Goal: Task Accomplishment & Management: Complete application form

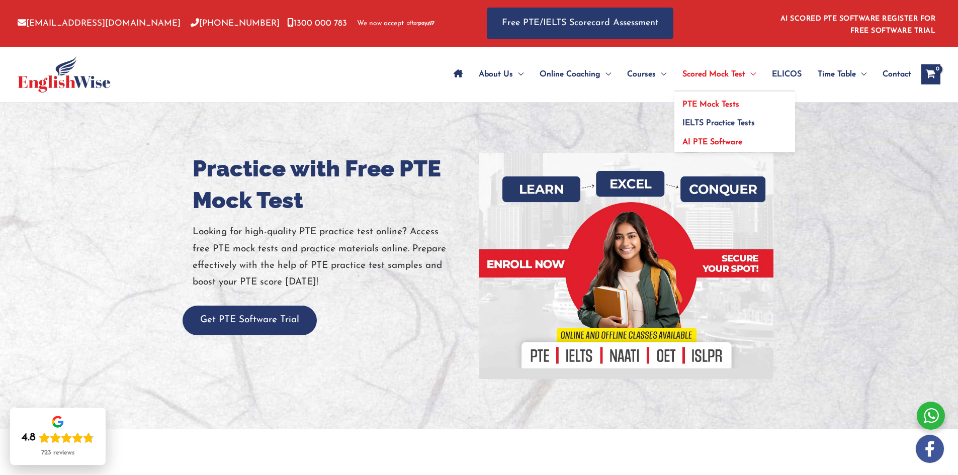
click at [688, 146] on link "AI PTE Software" at bounding box center [734, 140] width 121 height 23
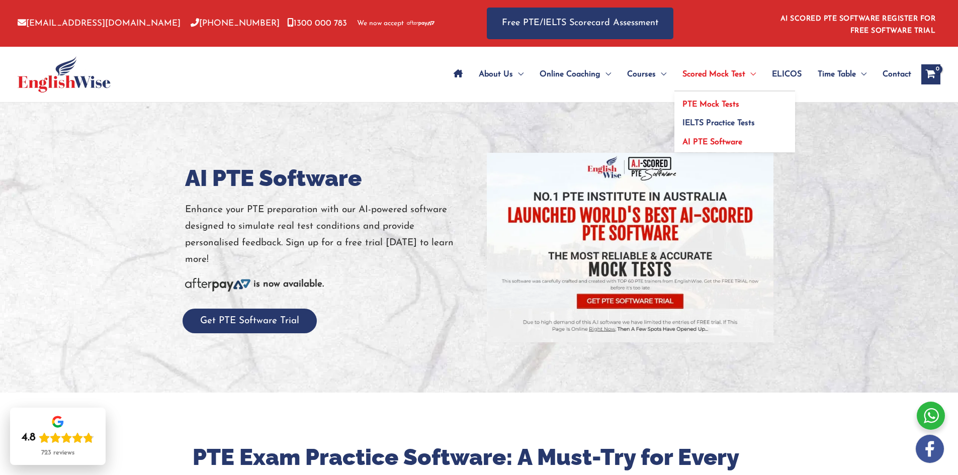
click at [690, 98] on link "PTE Mock Tests" at bounding box center [734, 101] width 121 height 19
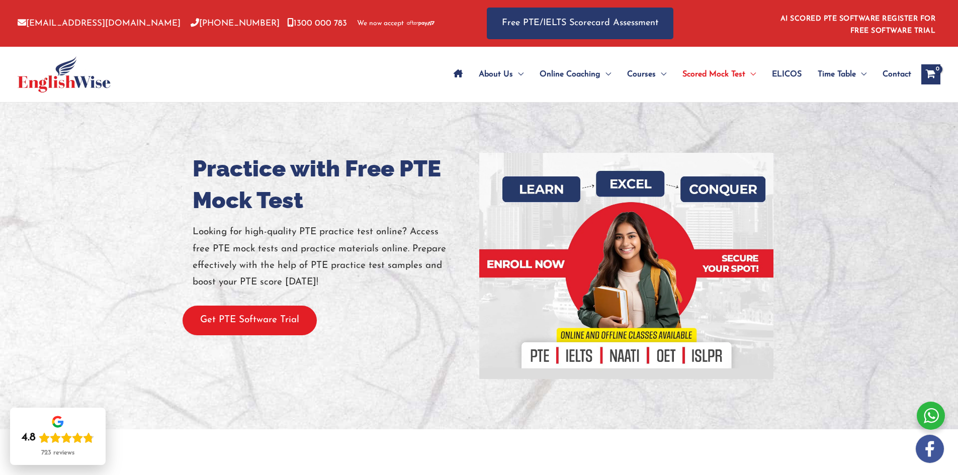
click at [276, 317] on button "Get PTE Software Trial" at bounding box center [250, 321] width 134 height 30
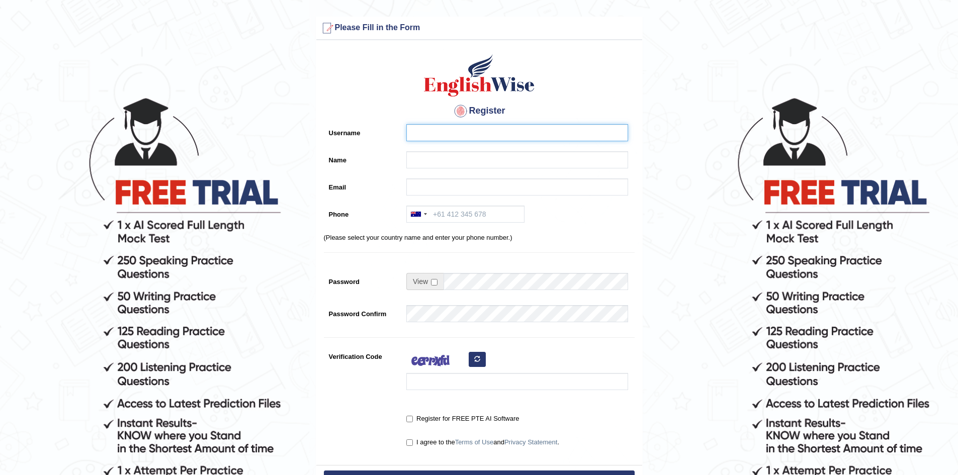
click at [421, 136] on input "Username" at bounding box center [517, 132] width 222 height 17
type input "Vysh"
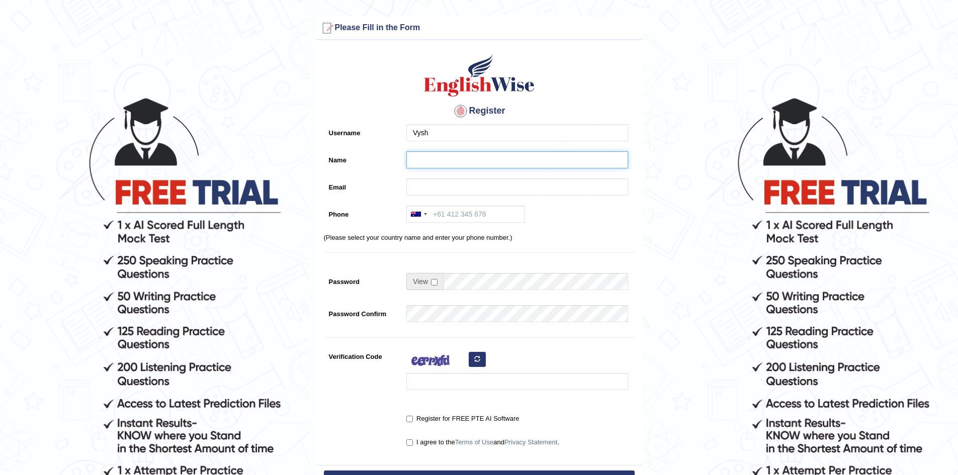
click at [420, 165] on input "Name" at bounding box center [517, 159] width 222 height 17
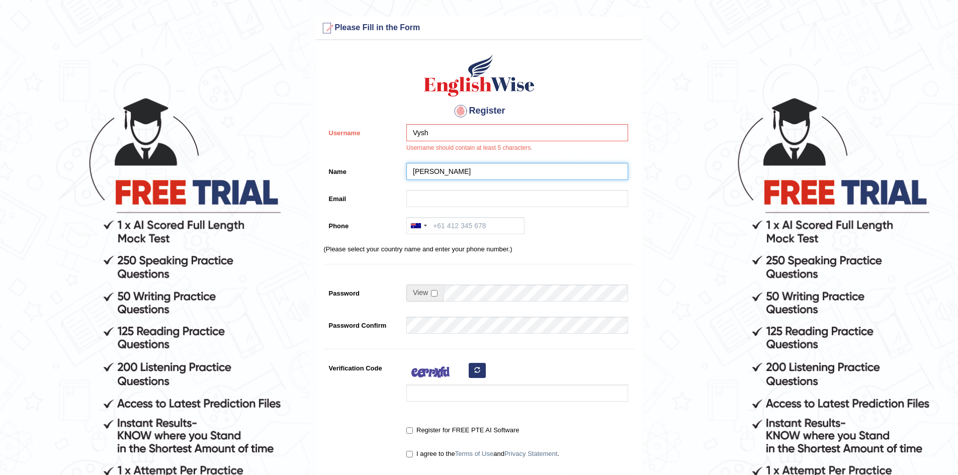
type input "Vyshnav"
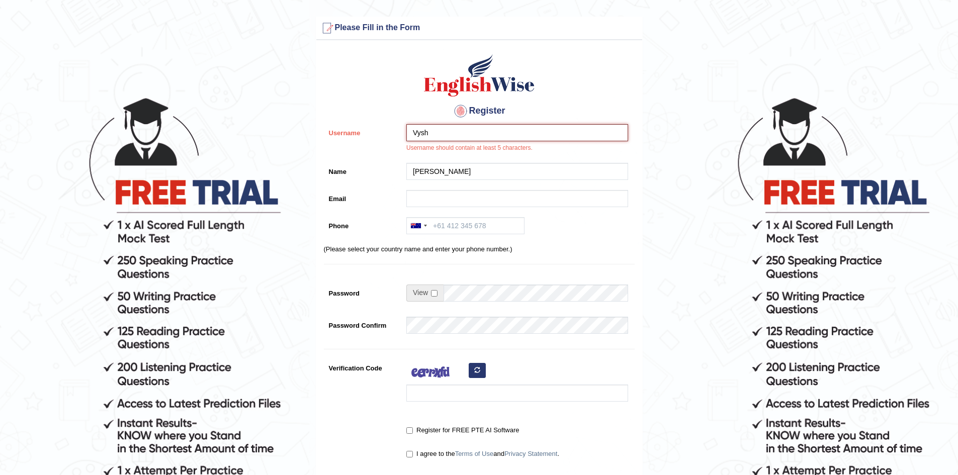
click at [443, 130] on input "Vysh" at bounding box center [517, 132] width 222 height 17
click at [460, 153] on div "Vyshn Chid Username should contain at least 5 characters." at bounding box center [514, 141] width 227 height 34
click at [437, 133] on input "Vyshn Chid" at bounding box center [517, 132] width 222 height 17
click at [434, 133] on input "Vyshn chid" at bounding box center [517, 132] width 222 height 17
click at [473, 137] on input "Vyshnchid" at bounding box center [517, 132] width 222 height 17
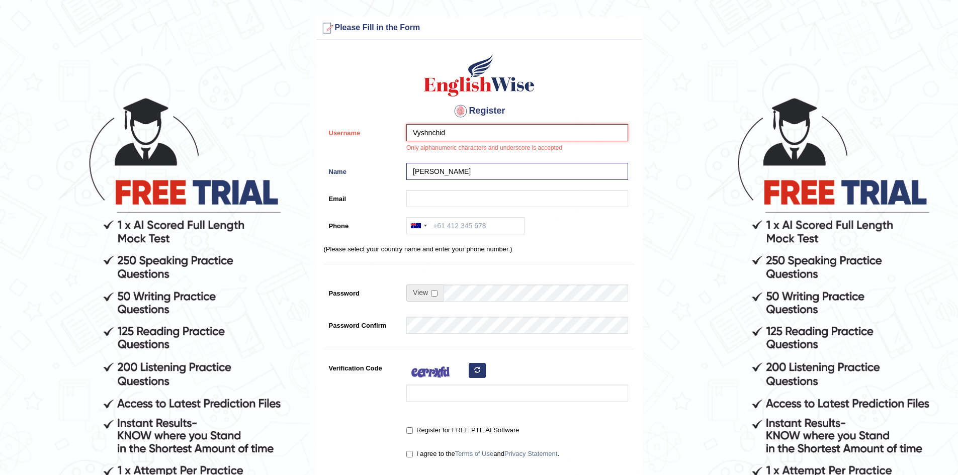
type input "Vyshnchid"
click at [603, 152] on div "Vyshnchid Only alphanumeric characters and underscore is accepted" at bounding box center [514, 141] width 227 height 34
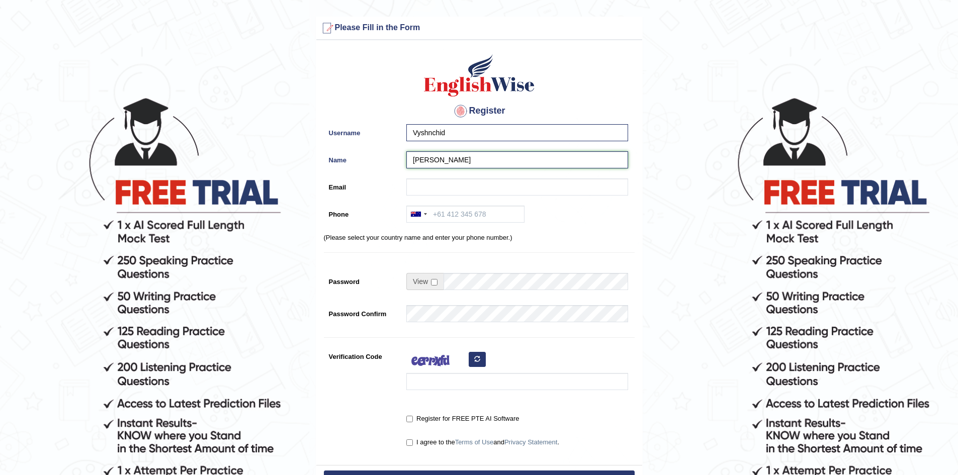
click at [472, 162] on input "Vyshnav" at bounding box center [517, 159] width 222 height 17
type input "[PERSON_NAME]"
click at [440, 186] on input "Email" at bounding box center [517, 186] width 222 height 17
type input "vyshnavi9903@gmail.com"
click at [441, 223] on div "Australia +61 India (भारत) +91 New Zealand +64 United States +1 Canada +1 Unite…" at bounding box center [514, 217] width 227 height 22
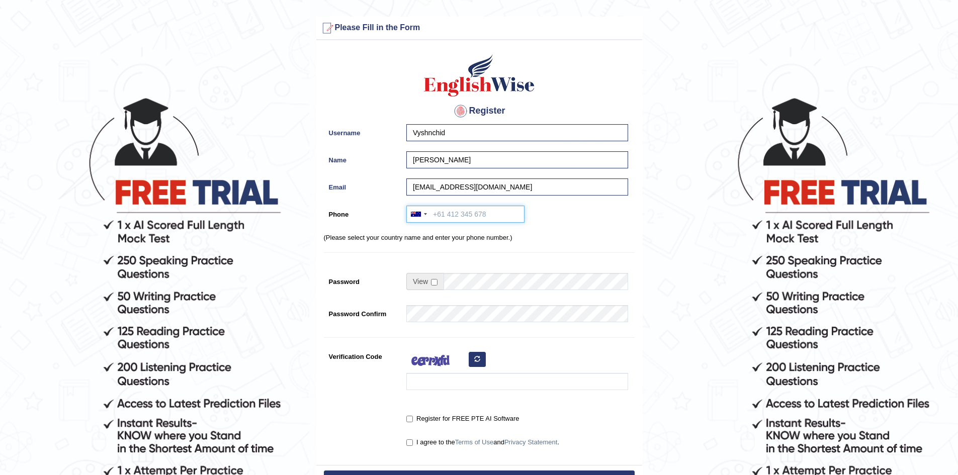
click at [441, 215] on input "Phone" at bounding box center [465, 214] width 118 height 17
click at [425, 214] on div at bounding box center [425, 214] width 3 height 2
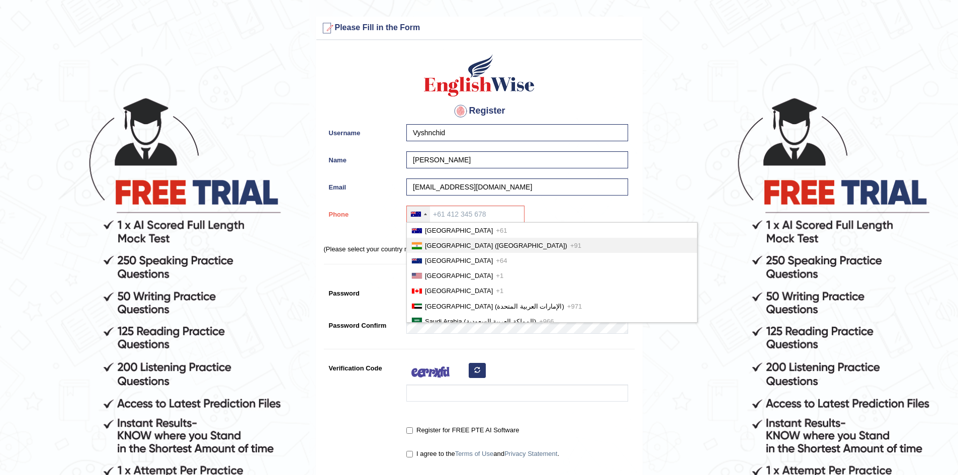
click at [434, 242] on span "India (भारत)" at bounding box center [496, 246] width 142 height 8
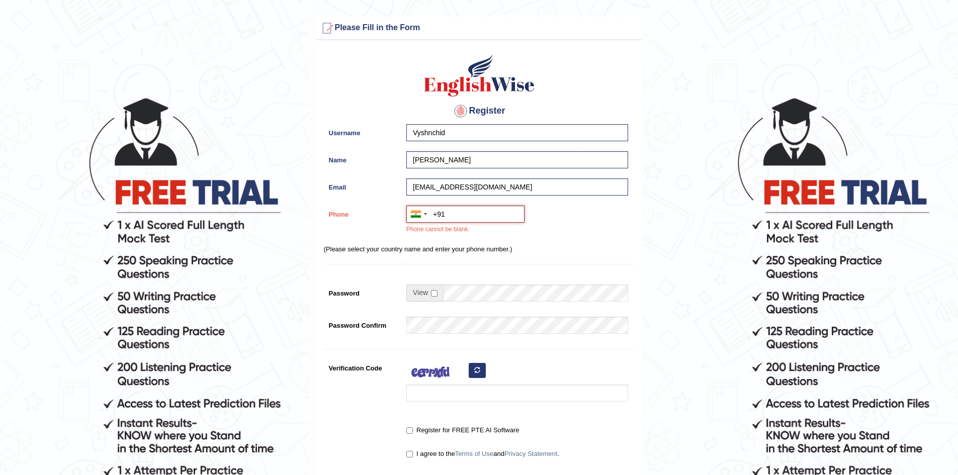
click at [452, 215] on input "+91" at bounding box center [465, 214] width 118 height 17
type input "+917288875982"
click at [554, 236] on div "Australia +61 India (भारत) +91 New Zealand +64 United States +1 Canada +1 Unite…" at bounding box center [514, 223] width 227 height 34
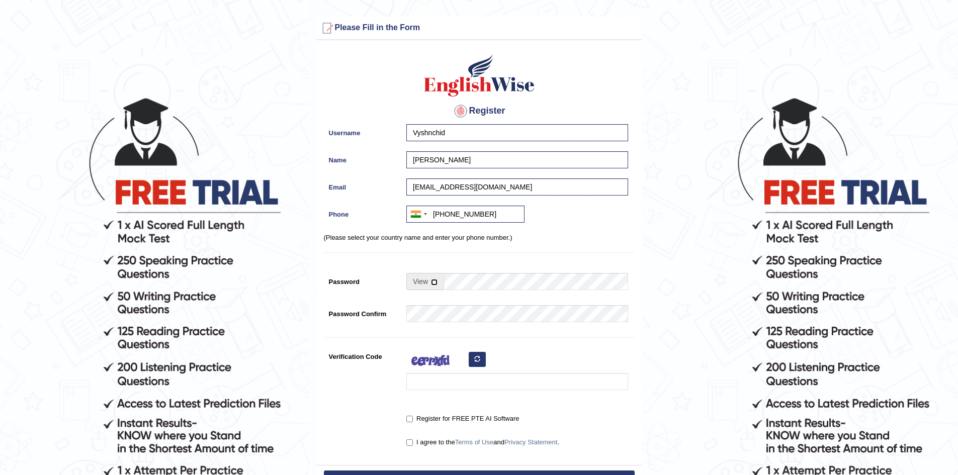
click at [431, 283] on input "checkbox" at bounding box center [434, 282] width 7 height 7
checkbox input "true"
click at [471, 284] on input "Password" at bounding box center [535, 281] width 185 height 17
type input "Vysh@9903"
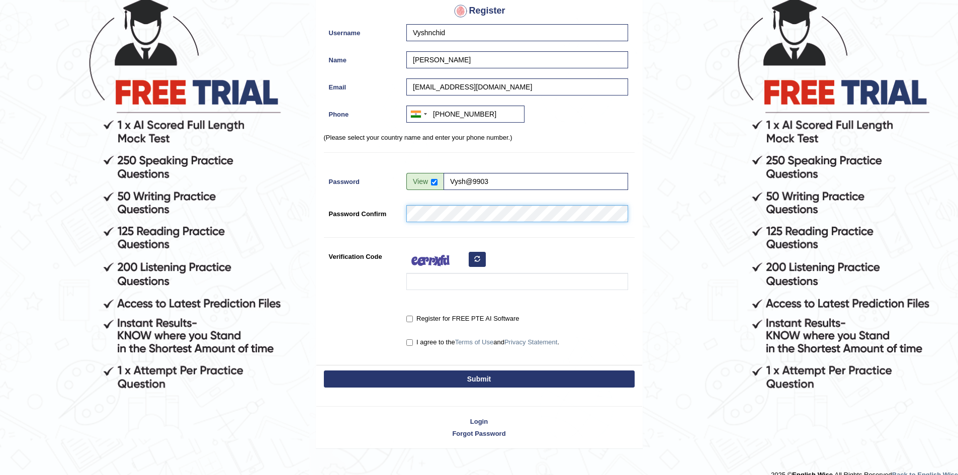
scroll to position [101, 0]
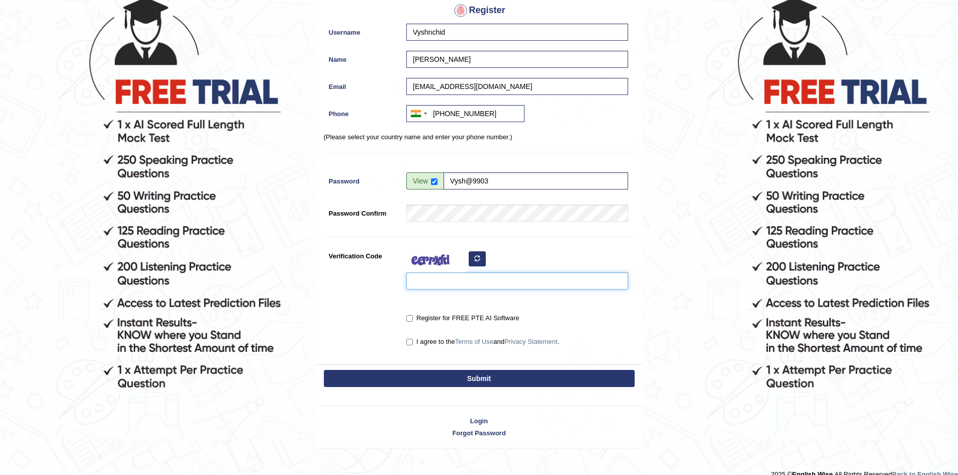
click at [471, 282] on input "Verification Code" at bounding box center [517, 281] width 222 height 17
click at [472, 260] on button "button" at bounding box center [477, 258] width 17 height 15
click at [450, 281] on input "Verification Code" at bounding box center [517, 281] width 222 height 17
click at [482, 251] on button "button" at bounding box center [477, 258] width 17 height 15
click at [499, 283] on input "Verification Code" at bounding box center [517, 281] width 222 height 17
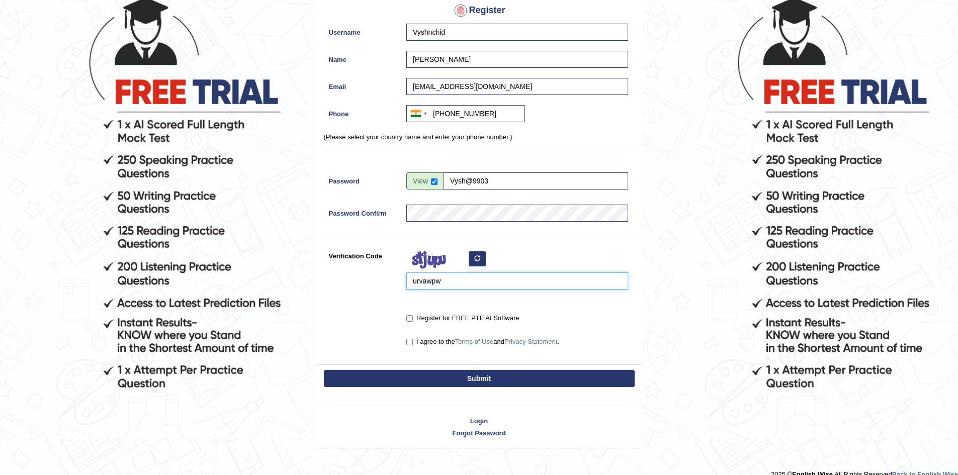
type input "urvawpw"
click at [411, 318] on input "Register for FREE PTE AI Software" at bounding box center [409, 318] width 7 height 7
checkbox input "true"
click at [413, 342] on label "I agree to the Terms of Use and Privacy Statement ." at bounding box center [482, 342] width 153 height 10
click at [413, 342] on input "I agree to the Terms of Use and Privacy Statement ." at bounding box center [409, 342] width 7 height 7
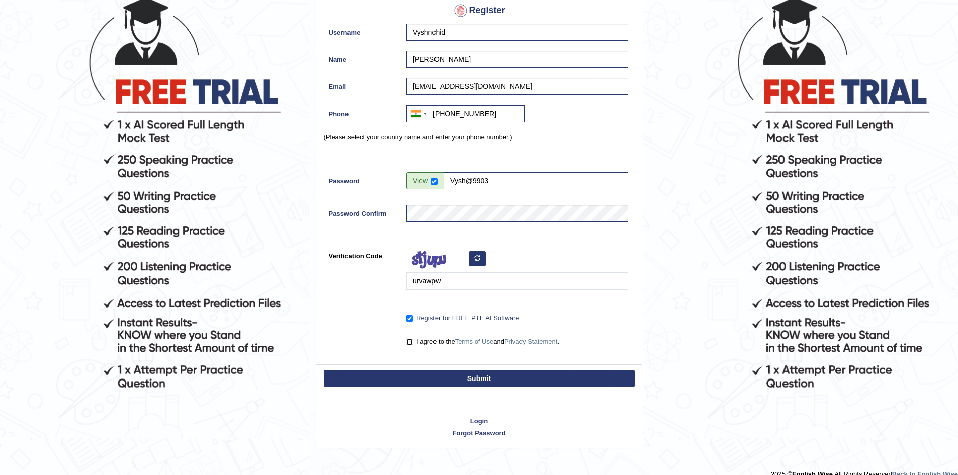
checkbox input "true"
click at [439, 379] on button "Submit" at bounding box center [479, 378] width 311 height 17
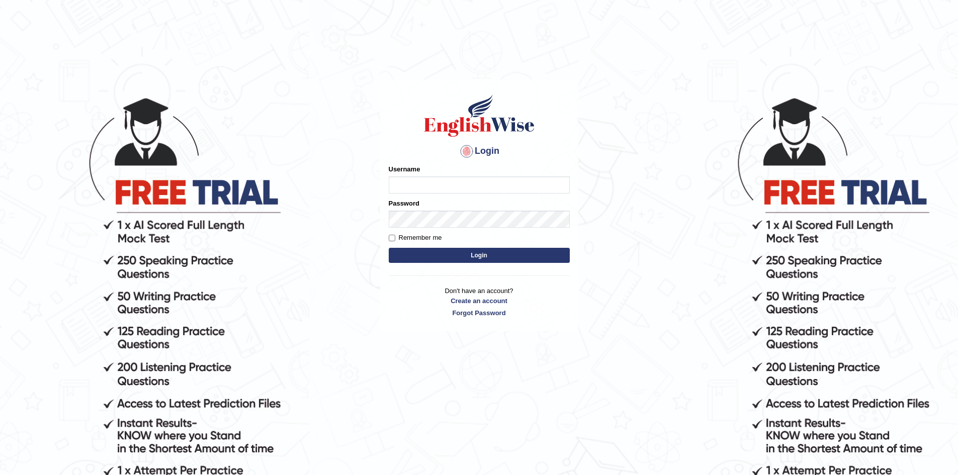
click at [437, 182] on input "Username" at bounding box center [479, 184] width 181 height 17
type input "Vyshnchid"
click at [456, 258] on button "Login" at bounding box center [479, 255] width 181 height 15
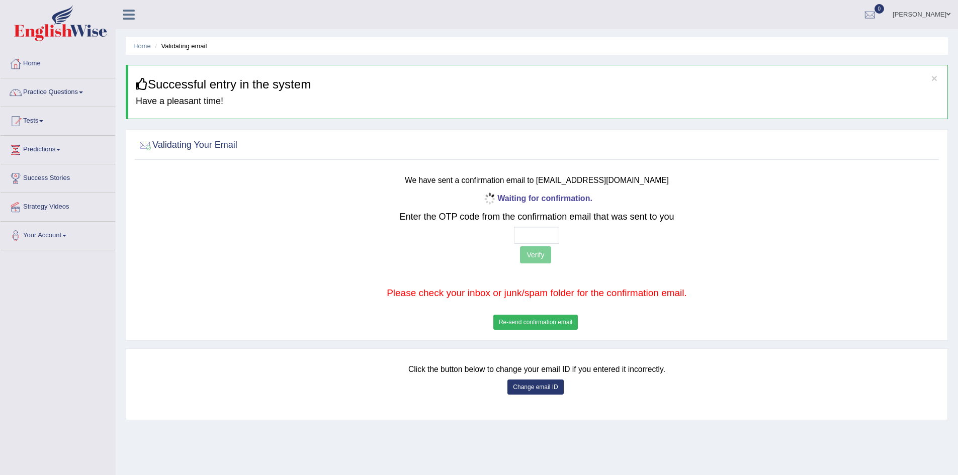
click at [545, 327] on button "Re-send confirmation email" at bounding box center [535, 322] width 84 height 15
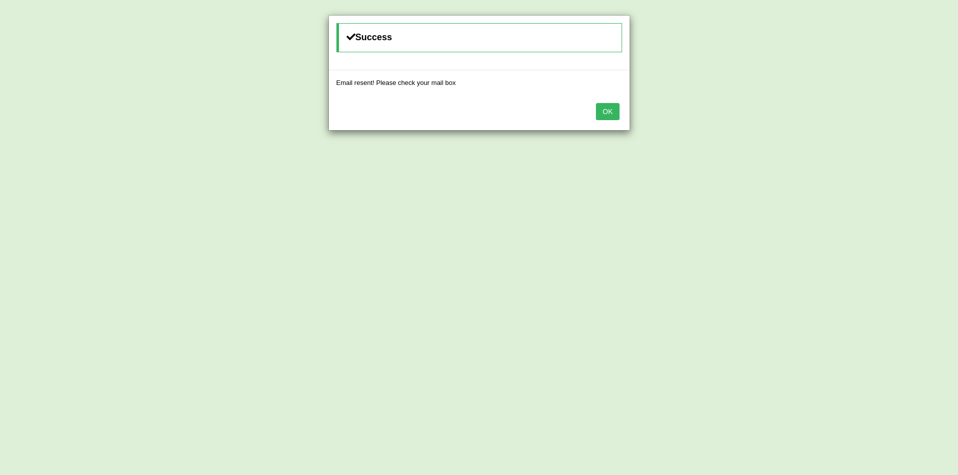
click at [609, 115] on button "OK" at bounding box center [607, 111] width 23 height 17
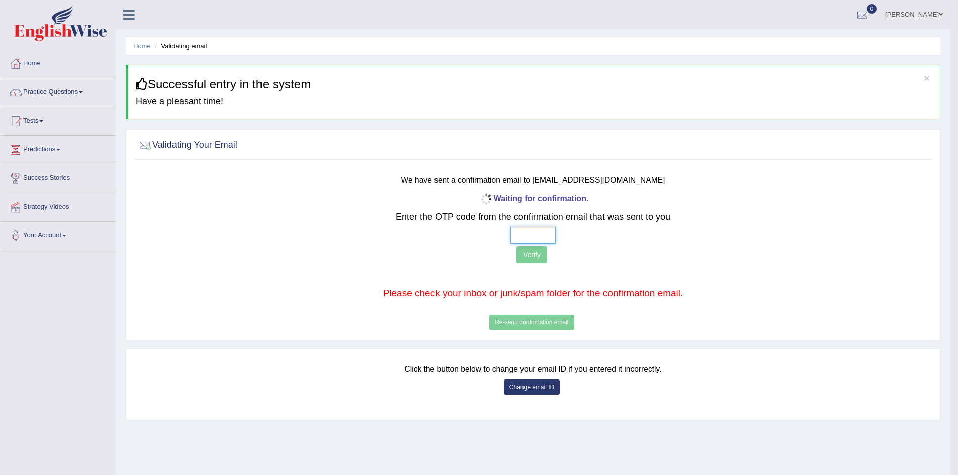
click at [522, 235] on input "text" at bounding box center [532, 235] width 45 height 17
type input "7 9 2 0"
click at [530, 257] on button "Verify" at bounding box center [531, 254] width 31 height 17
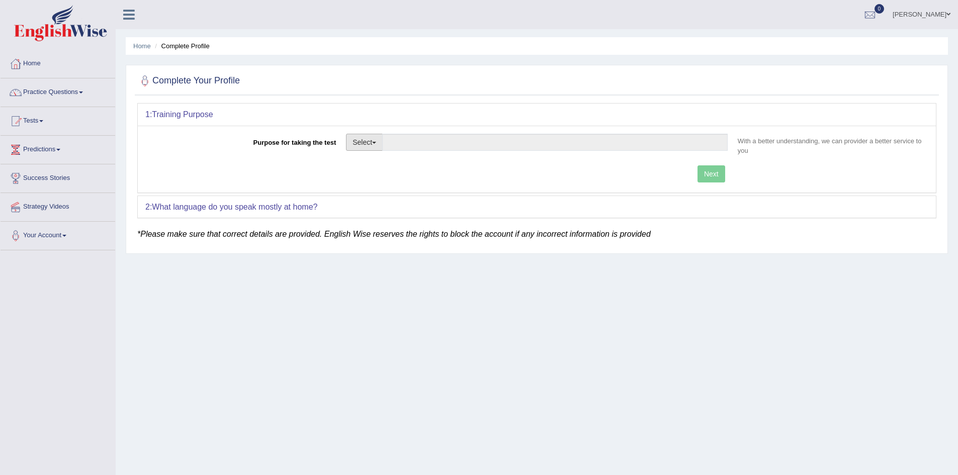
click at [365, 142] on button "Select" at bounding box center [364, 142] width 37 height 17
click at [359, 164] on link "Student Visa" at bounding box center [390, 163] width 89 height 13
type input "Student Visa"
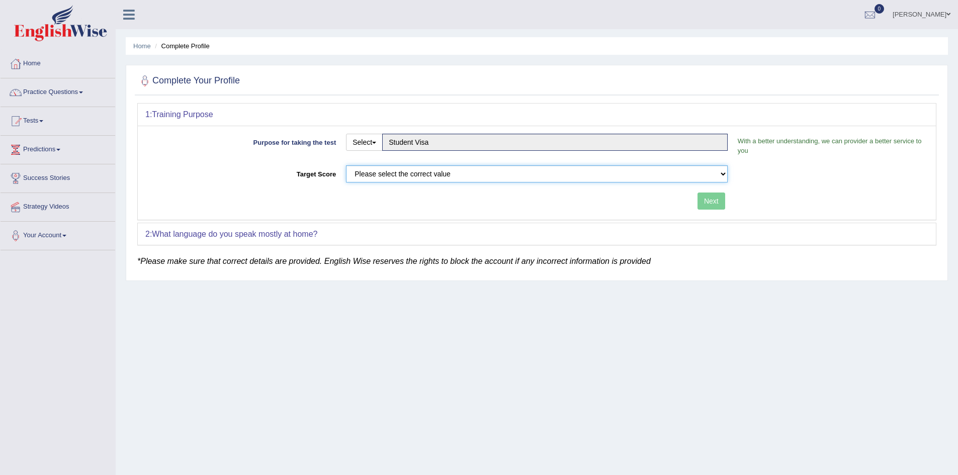
click at [359, 171] on select "Please select the correct value 50 (6 bands) 58 (6.5 bands) 65 (7 bands) 79 (8 …" at bounding box center [537, 173] width 382 height 17
select select "79"
click at [346, 165] on select "Please select the correct value 50 (6 bands) 58 (6.5 bands) 65 (7 bands) 79 (8 …" at bounding box center [537, 173] width 382 height 17
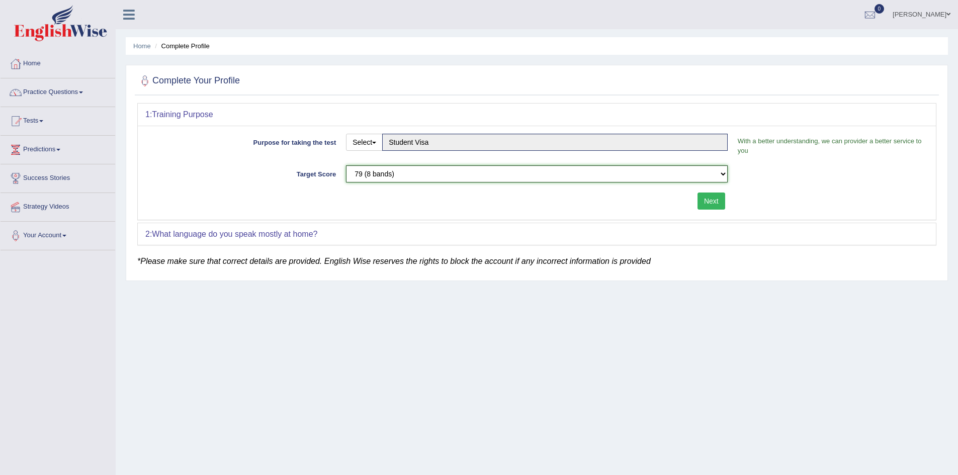
click at [433, 173] on select "Please select the correct value 50 (6 bands) 58 (6.5 bands) 65 (7 bands) 79 (8 …" at bounding box center [537, 173] width 382 height 17
click at [346, 165] on select "Please select the correct value 50 (6 bands) 58 (6.5 bands) 65 (7 bands) 79 (8 …" at bounding box center [537, 173] width 382 height 17
click at [416, 236] on div "2: What language do you speak mostly at home?" at bounding box center [537, 234] width 798 height 22
click at [715, 203] on button "Next" at bounding box center [711, 201] width 28 height 17
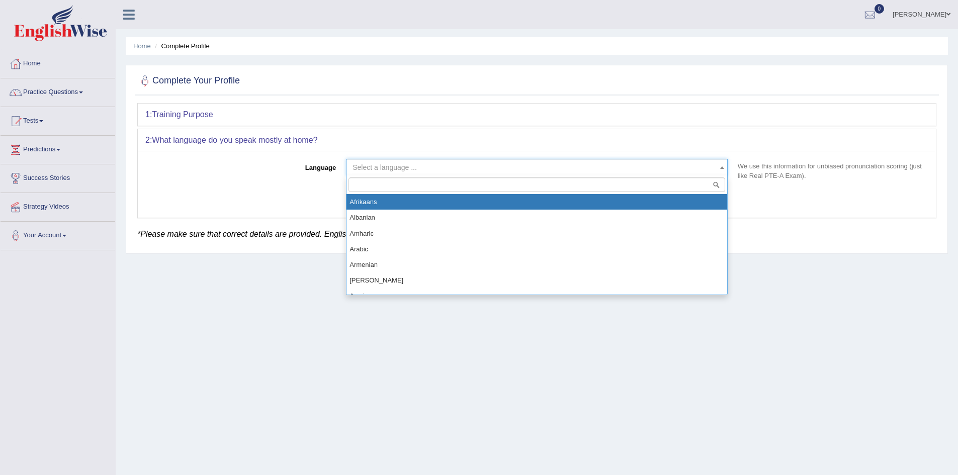
click at [524, 166] on span "Select a language ..." at bounding box center [533, 167] width 363 height 10
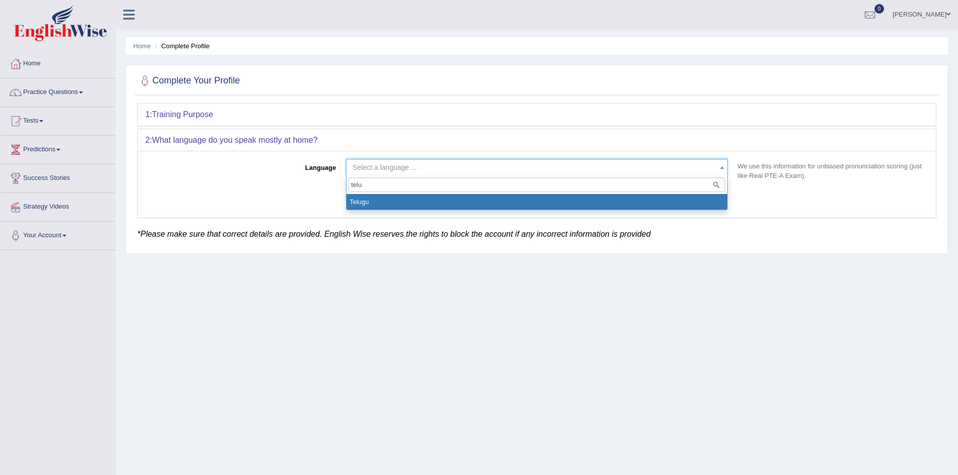
type input "telu"
select select "Telugu"
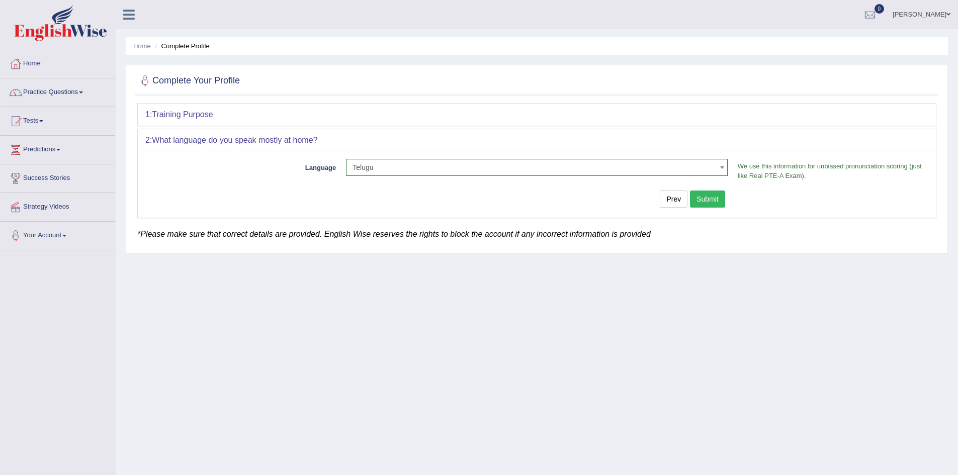
click at [708, 202] on button "Submit" at bounding box center [707, 199] width 35 height 17
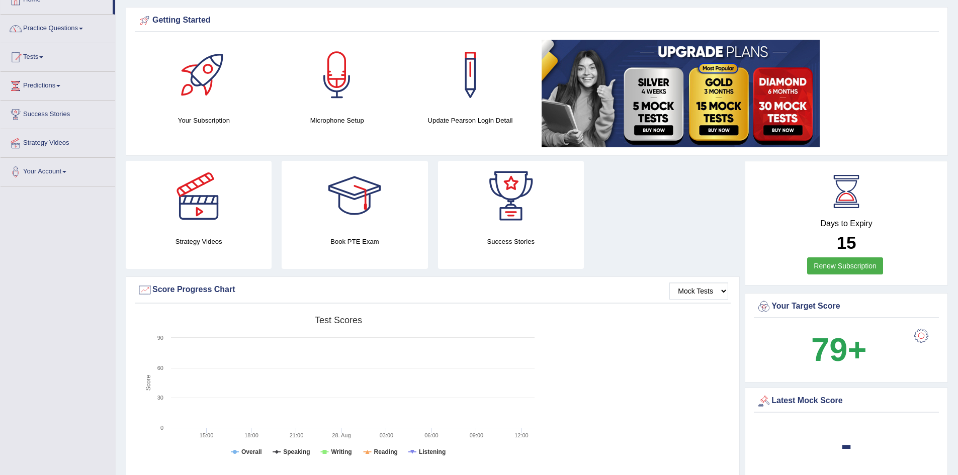
scroll to position [101, 0]
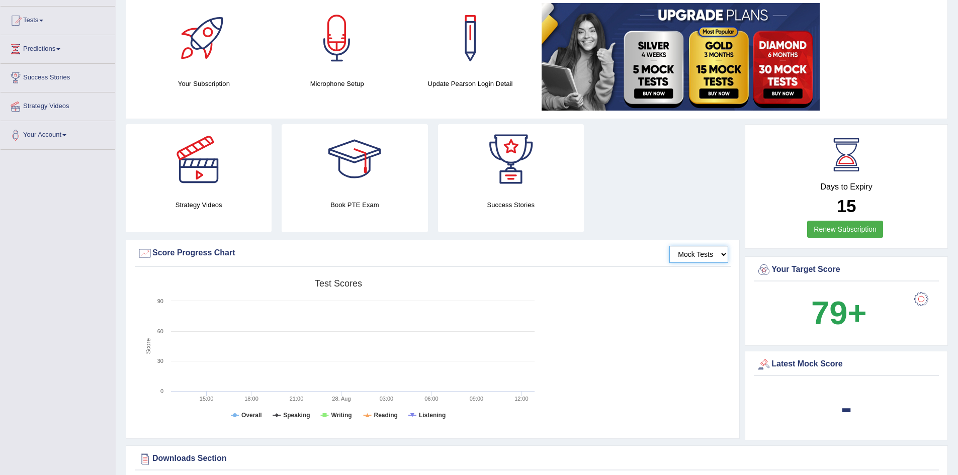
click at [693, 258] on select "Mock Tests" at bounding box center [698, 254] width 59 height 17
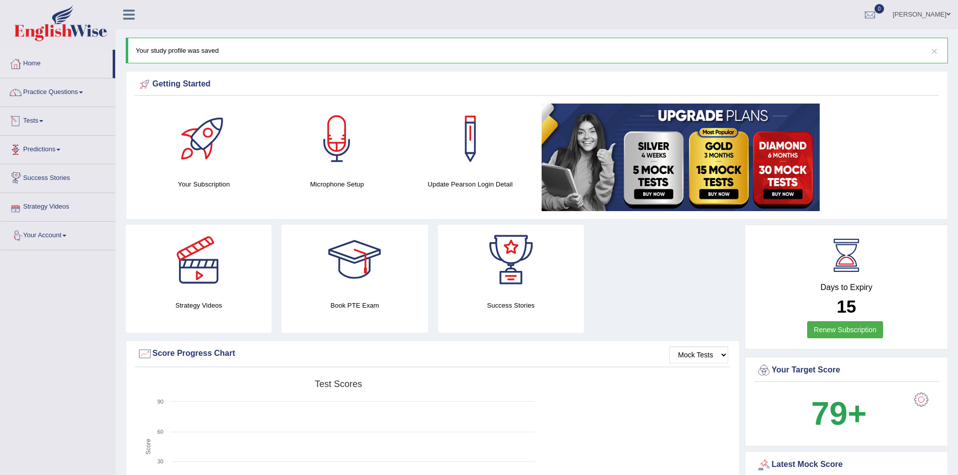
click at [36, 119] on link "Tests" at bounding box center [58, 119] width 115 height 25
click at [46, 144] on link "Take Practice Sectional Test" at bounding box center [66, 144] width 94 height 18
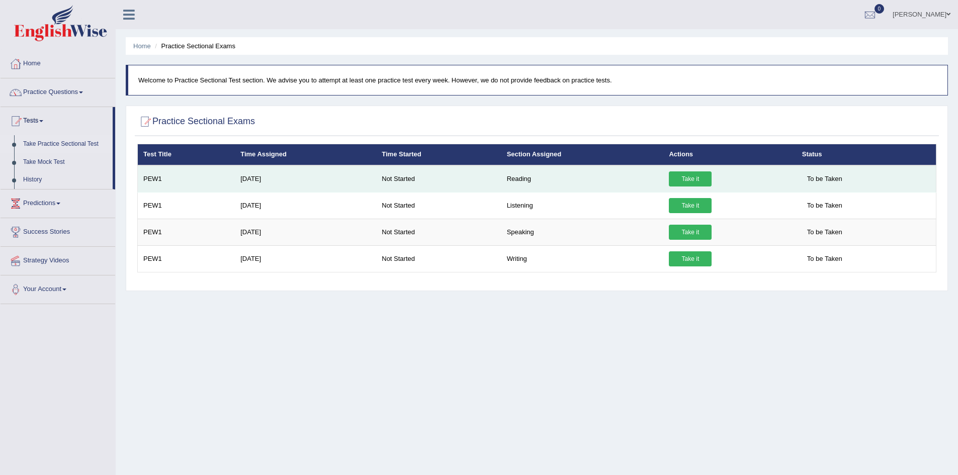
click at [705, 182] on link "Take it" at bounding box center [690, 178] width 43 height 15
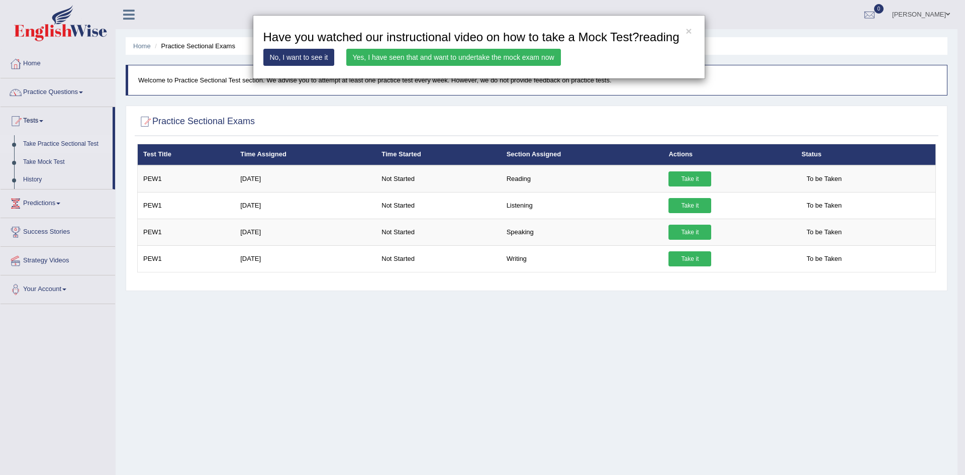
click at [303, 52] on link "No, I want to see it" at bounding box center [298, 57] width 71 height 17
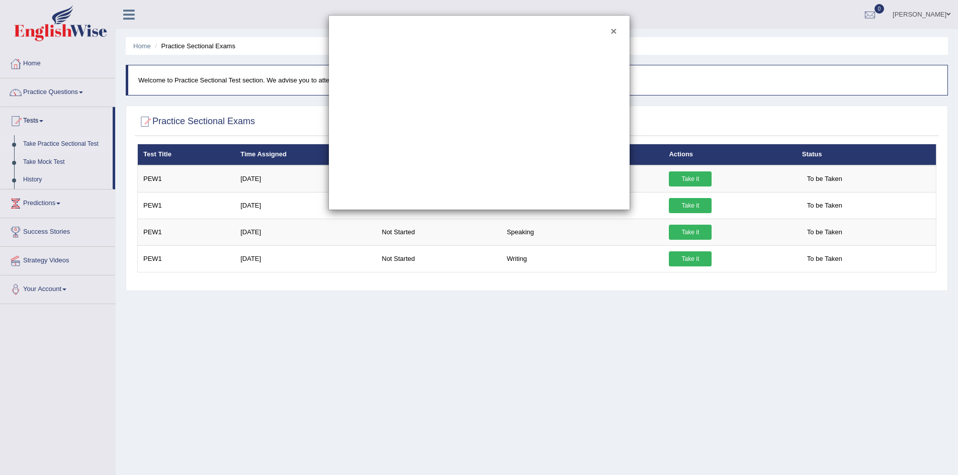
click at [613, 32] on button "×" at bounding box center [613, 31] width 6 height 11
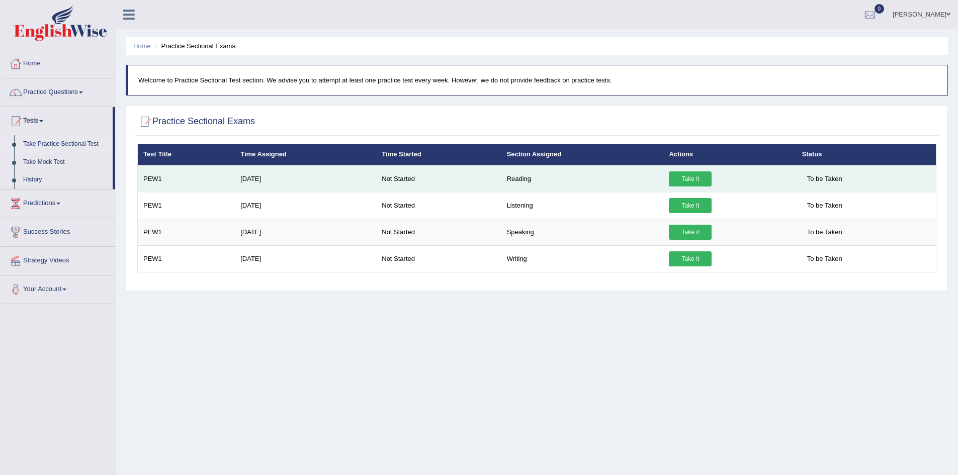
click at [685, 172] on link "Take it" at bounding box center [690, 178] width 43 height 15
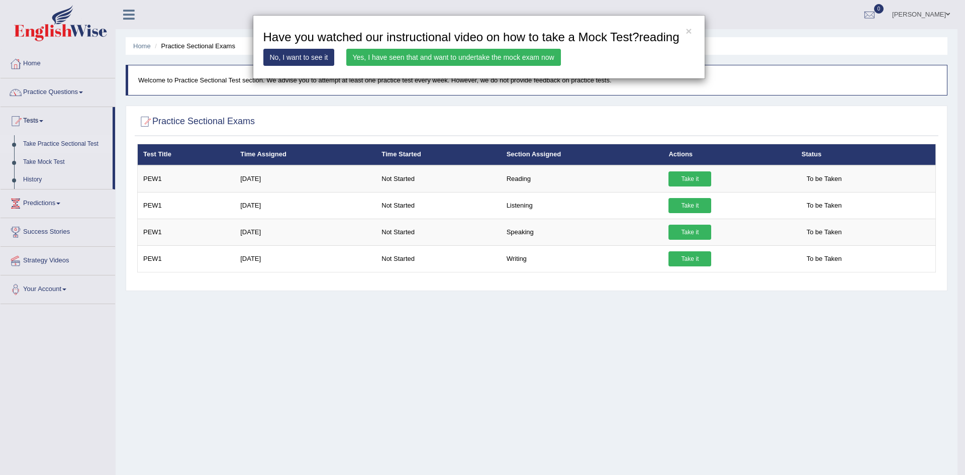
click at [477, 61] on link "Yes, I have seen that and want to undertake the mock exam now" at bounding box center [453, 57] width 215 height 17
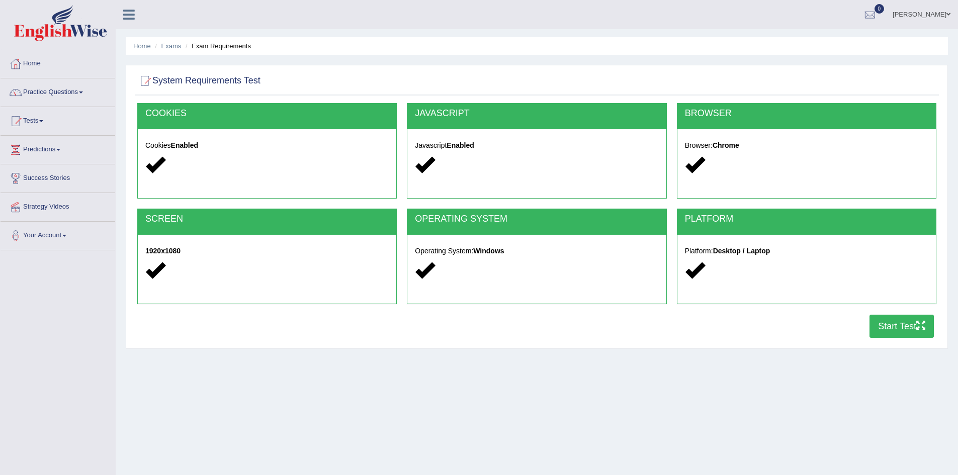
click at [894, 329] on button "Start Test" at bounding box center [901, 326] width 64 height 23
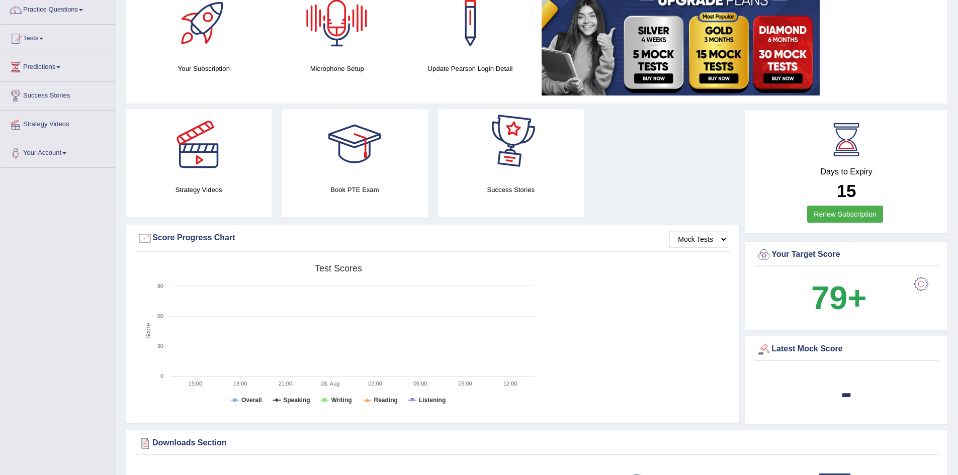
scroll to position [101, 0]
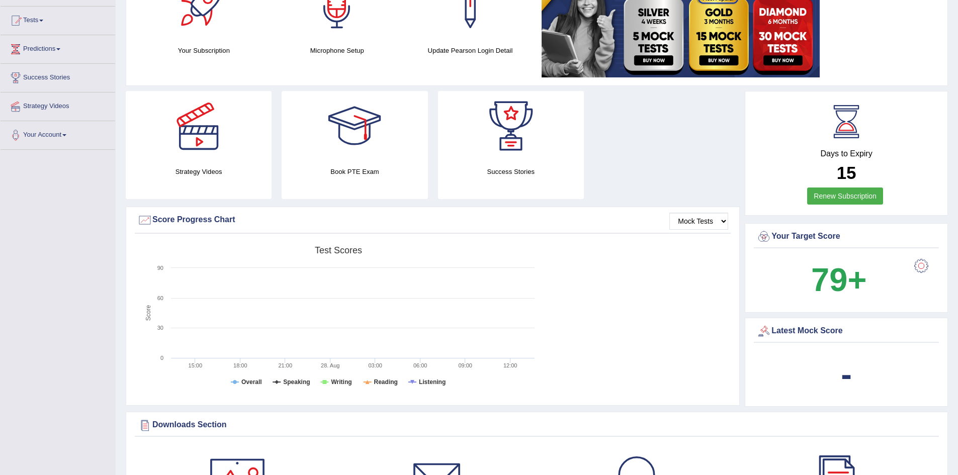
click at [881, 374] on div "-" at bounding box center [846, 374] width 180 height 48
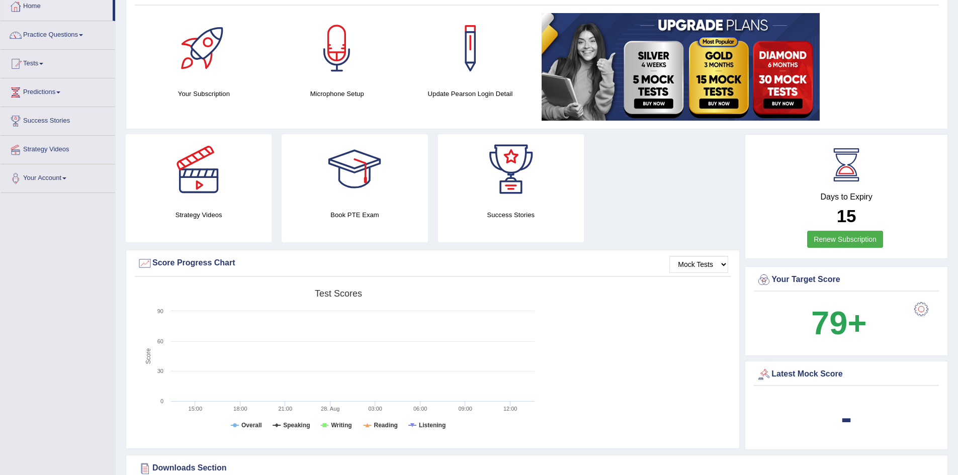
scroll to position [0, 0]
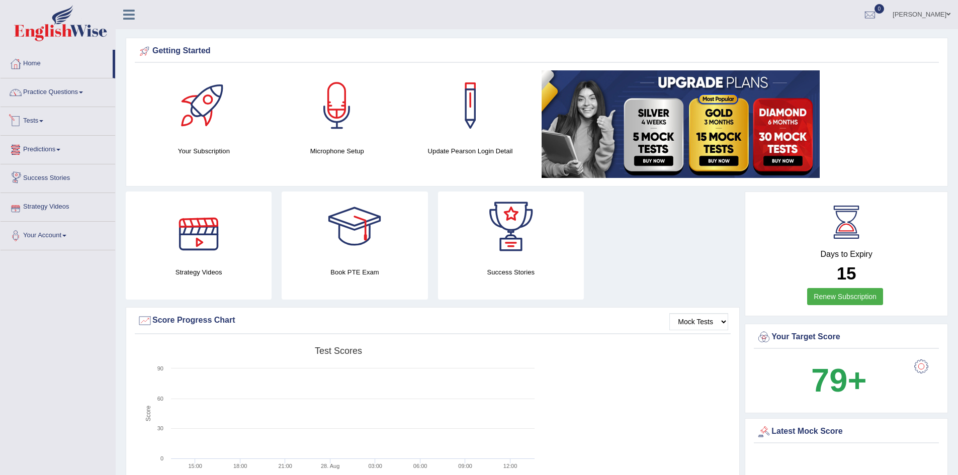
click at [31, 123] on link "Tests" at bounding box center [58, 119] width 115 height 25
click at [49, 138] on link "Take Practice Sectional Test" at bounding box center [66, 144] width 94 height 18
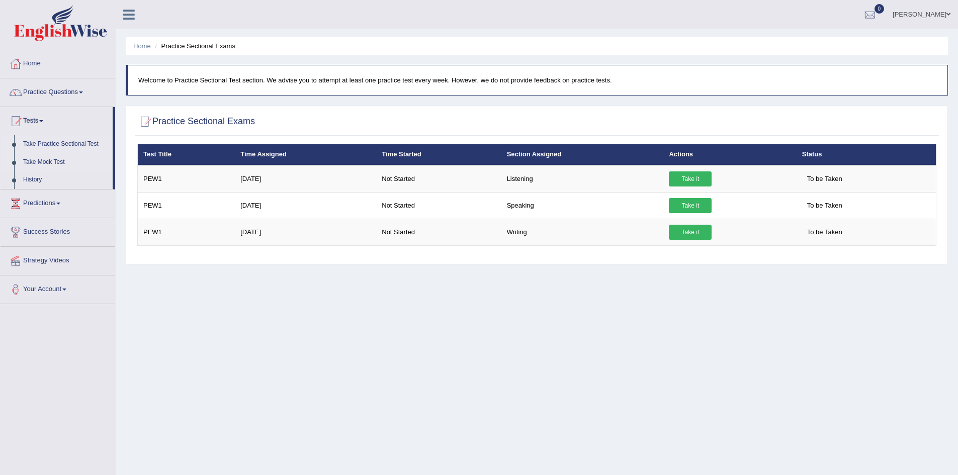
click at [48, 158] on link "Take Mock Test" at bounding box center [66, 162] width 94 height 18
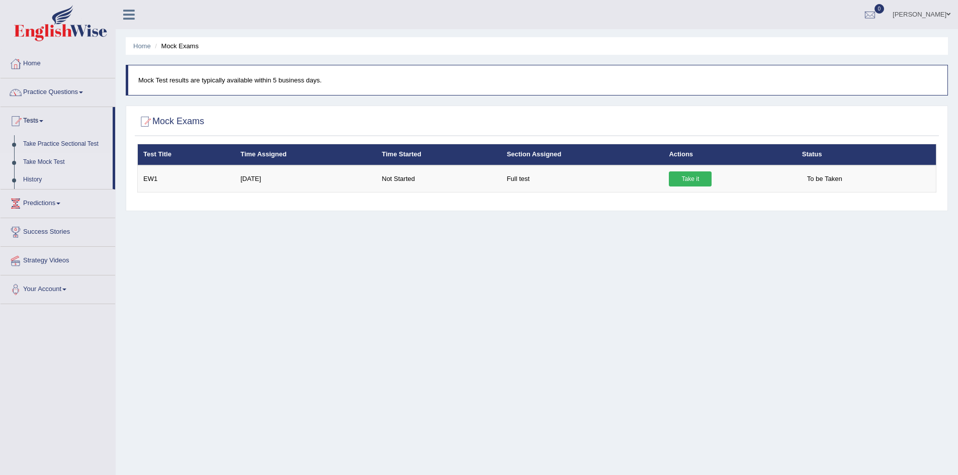
click at [31, 177] on link "History" at bounding box center [66, 180] width 94 height 18
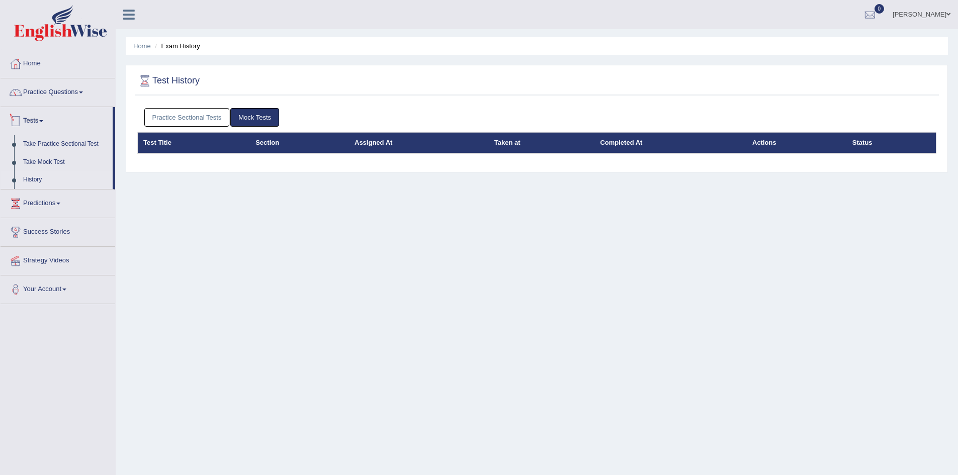
click at [175, 112] on link "Practice Sectional Tests" at bounding box center [186, 117] width 85 height 19
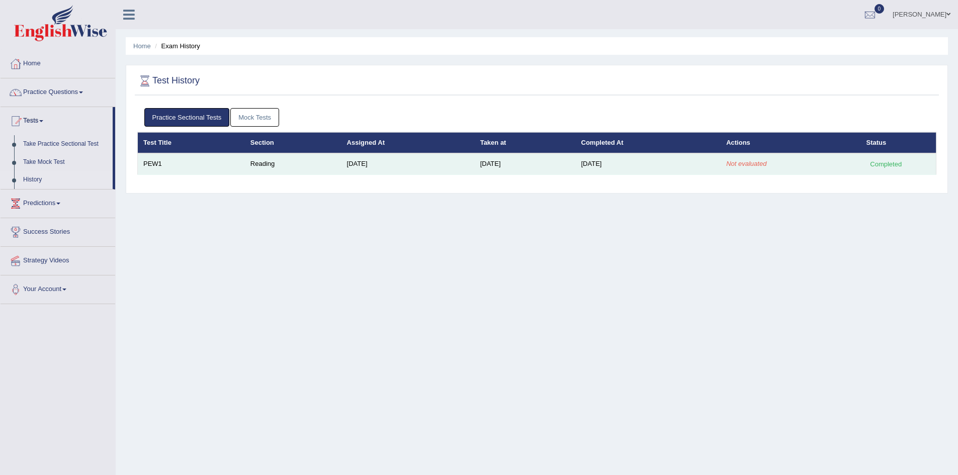
click at [757, 167] on em "Not evaluated" at bounding box center [746, 164] width 40 height 8
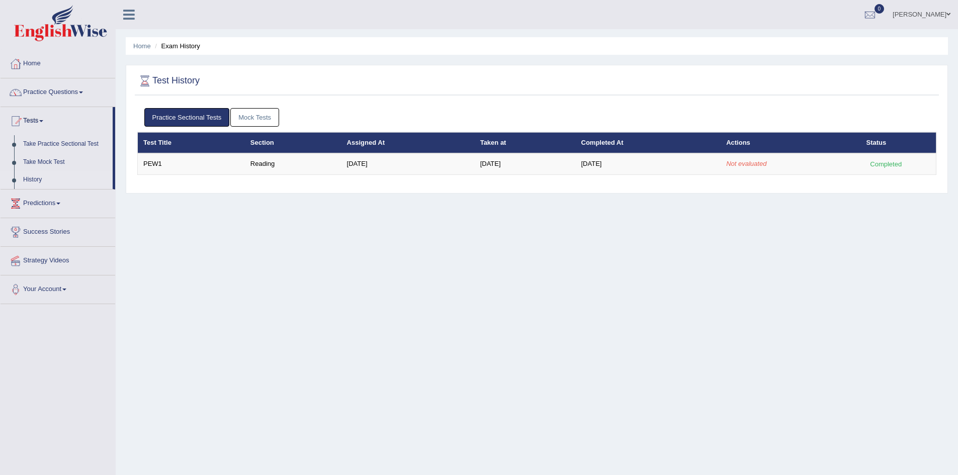
click at [337, 204] on div "Home Exam History Test History Practice Sectional Tests Mock Tests Test Title S…" at bounding box center [537, 251] width 842 height 503
click at [43, 139] on link "Take Practice Sectional Test" at bounding box center [66, 144] width 94 height 18
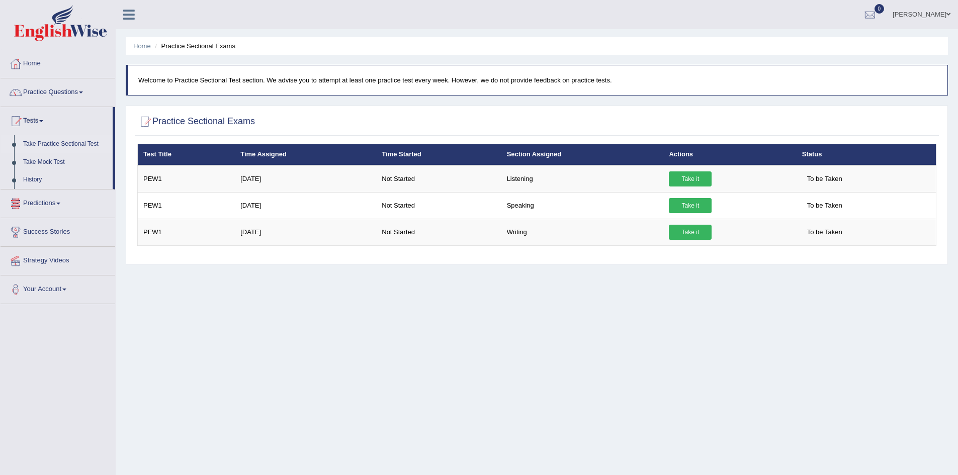
click at [47, 201] on link "Predictions" at bounding box center [58, 202] width 115 height 25
click at [45, 170] on link "Latest Predictions" at bounding box center [66, 173] width 94 height 18
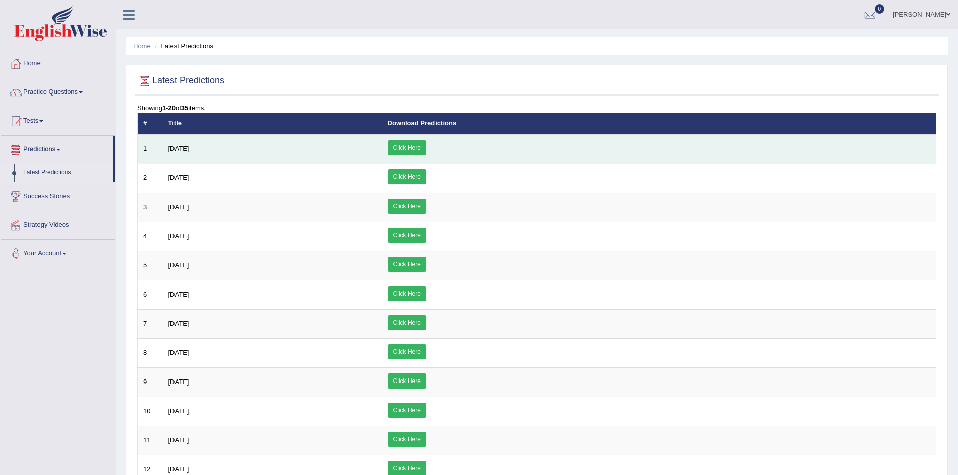
click at [426, 146] on link "Click Here" at bounding box center [407, 147] width 39 height 15
